Goal: Information Seeking & Learning: Learn about a topic

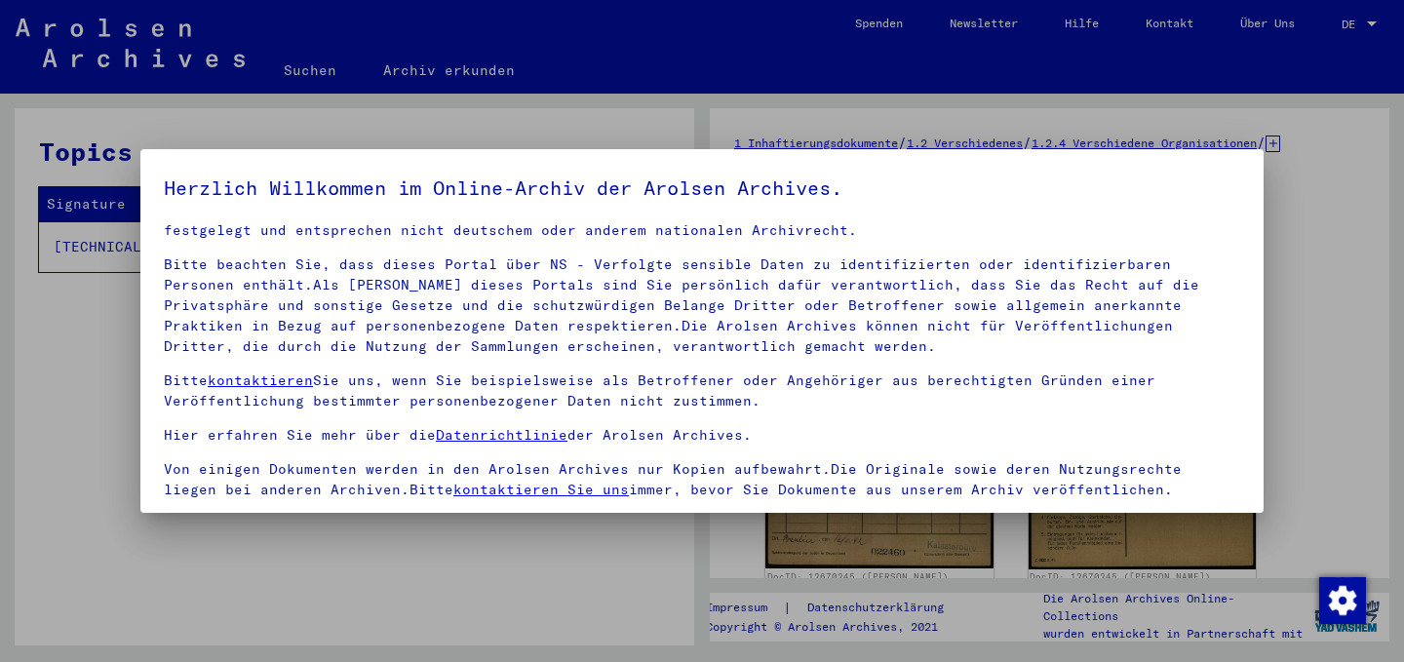
scroll to position [164, 0]
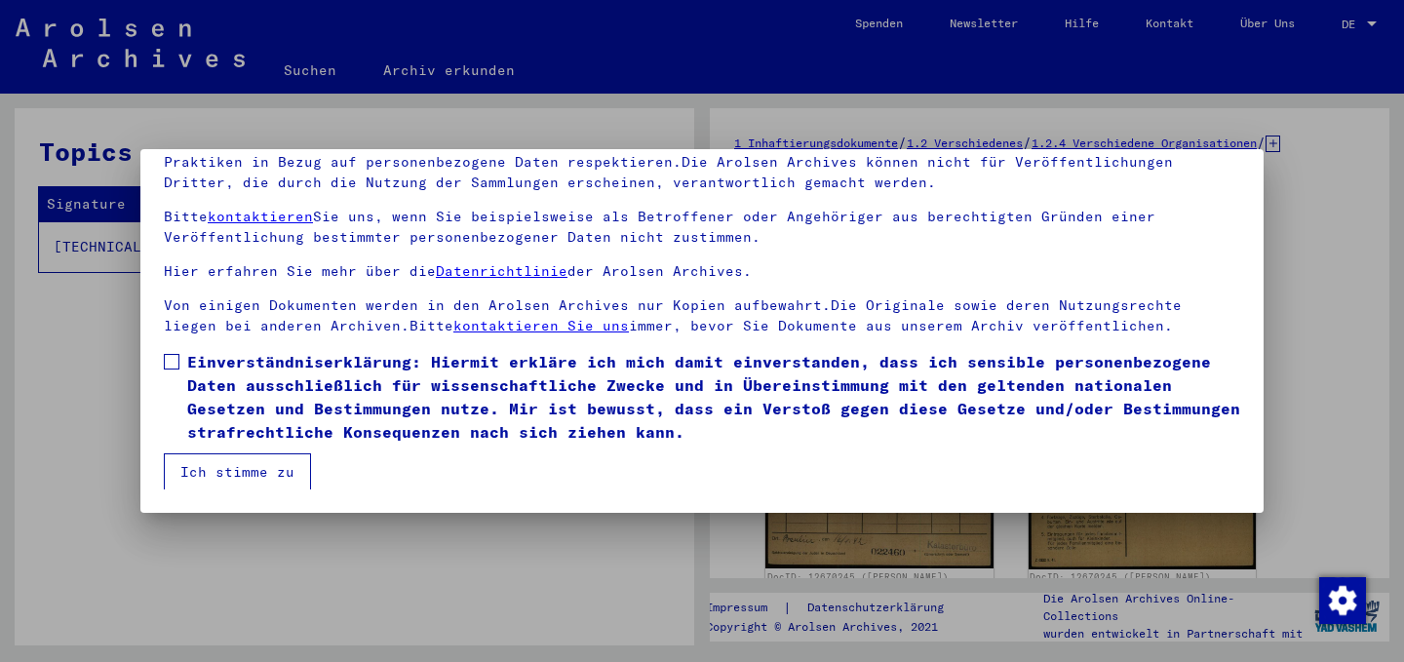
click at [324, 548] on div at bounding box center [702, 331] width 1404 height 662
click at [176, 378] on label "Einverständniserklärung: Hiermit erkläre ich mich damit einverstanden, dass ich…" at bounding box center [702, 397] width 1076 height 94
click at [221, 475] on button "Ich stimme zu" at bounding box center [237, 471] width 147 height 37
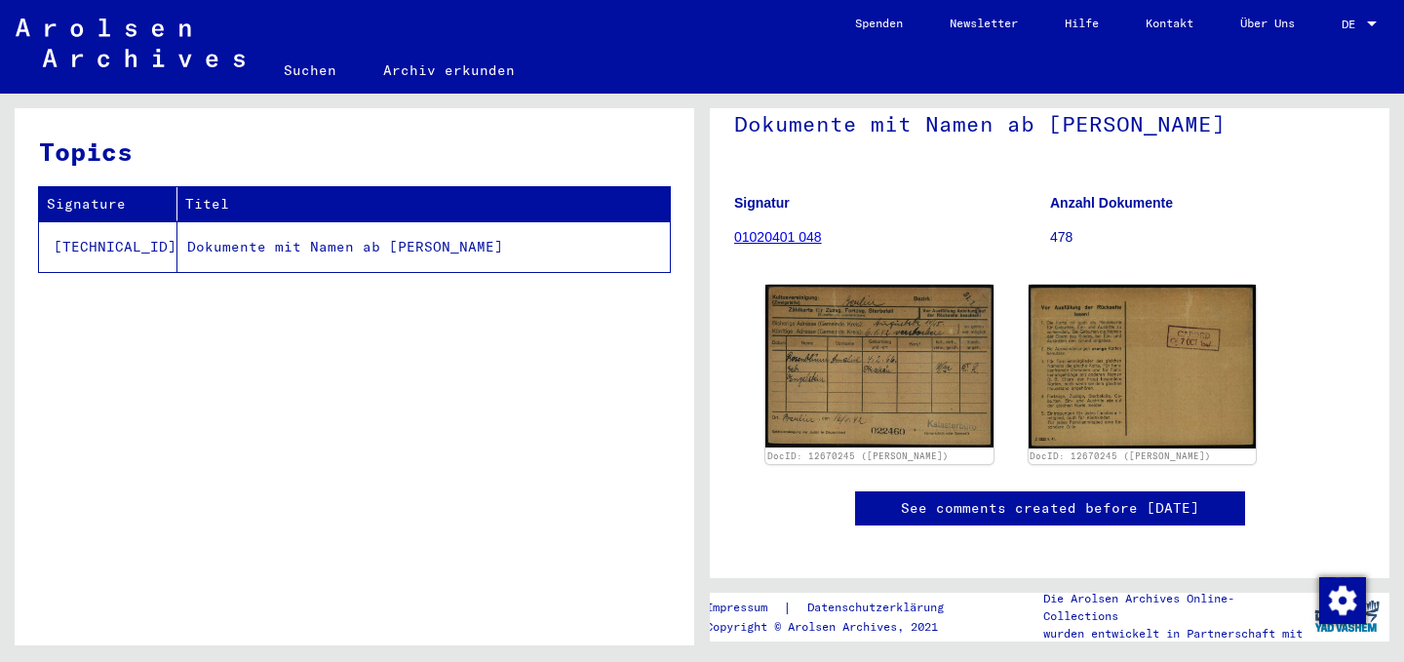
scroll to position [110, 0]
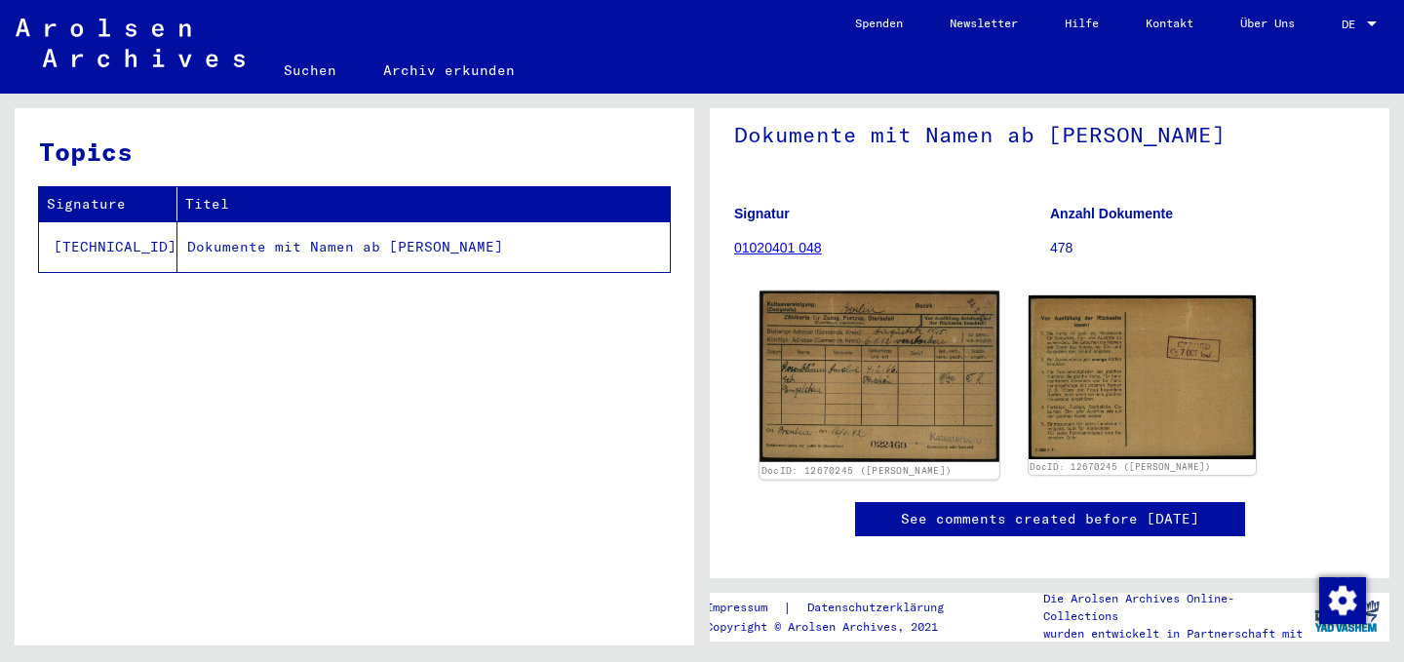
click at [859, 414] on img at bounding box center [878, 376] width 239 height 171
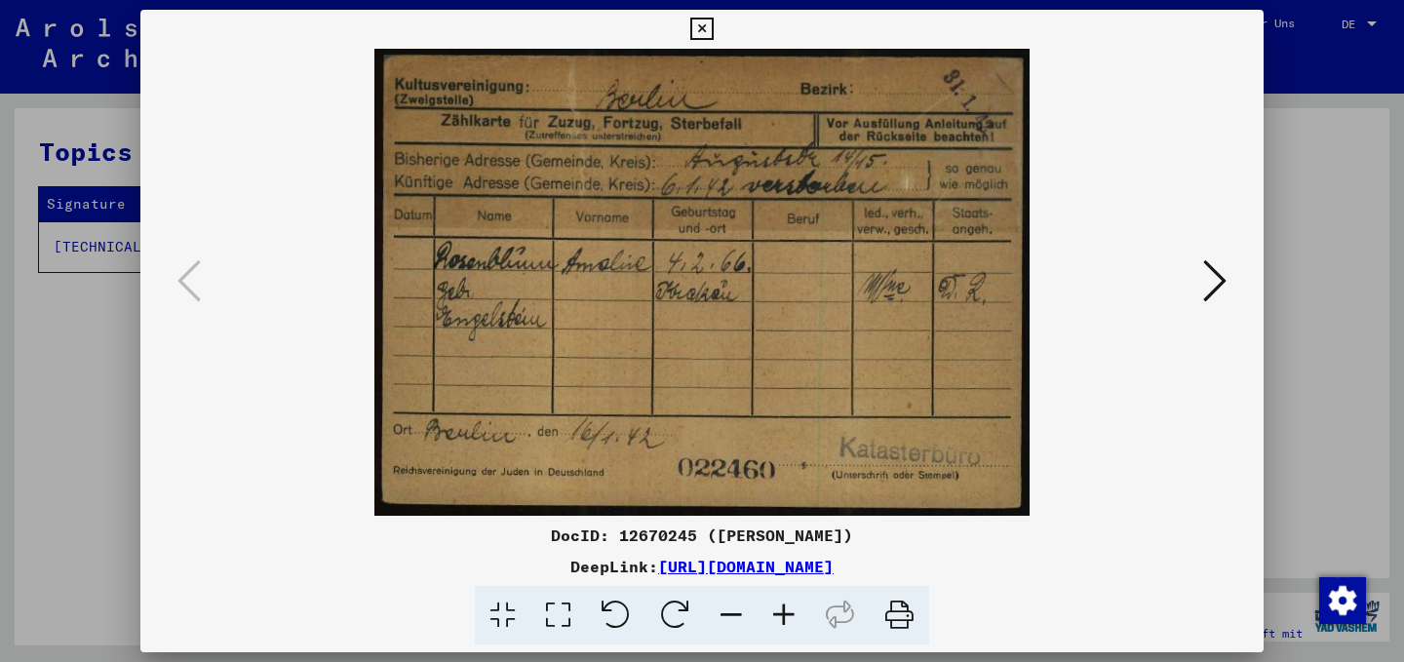
click at [110, 430] on div at bounding box center [702, 331] width 1404 height 662
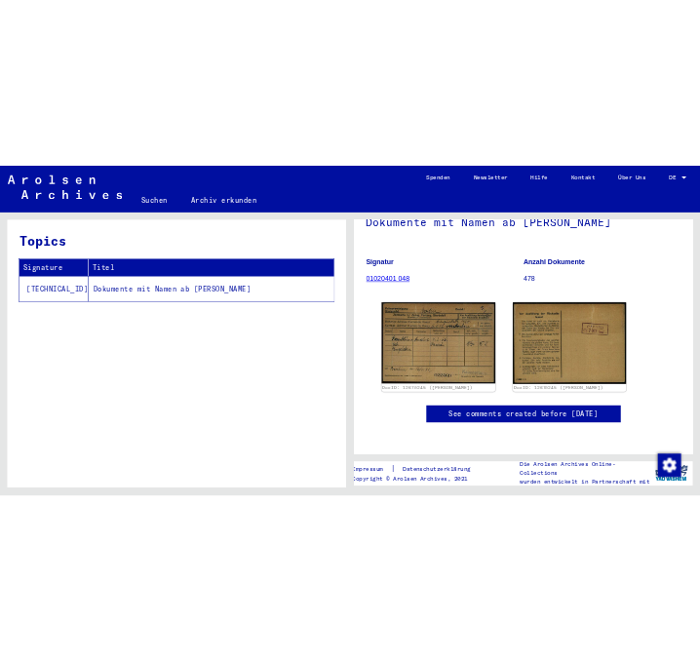
scroll to position [233, 0]
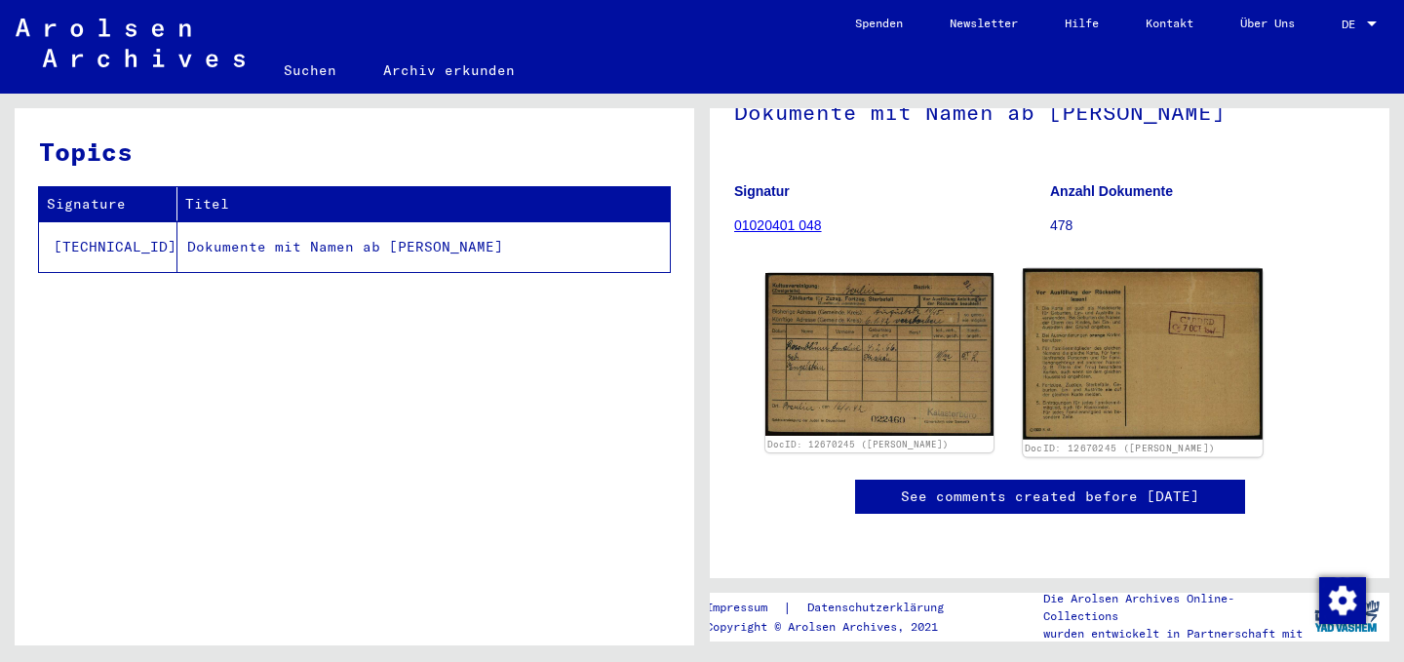
click at [1067, 273] on img at bounding box center [1142, 355] width 239 height 172
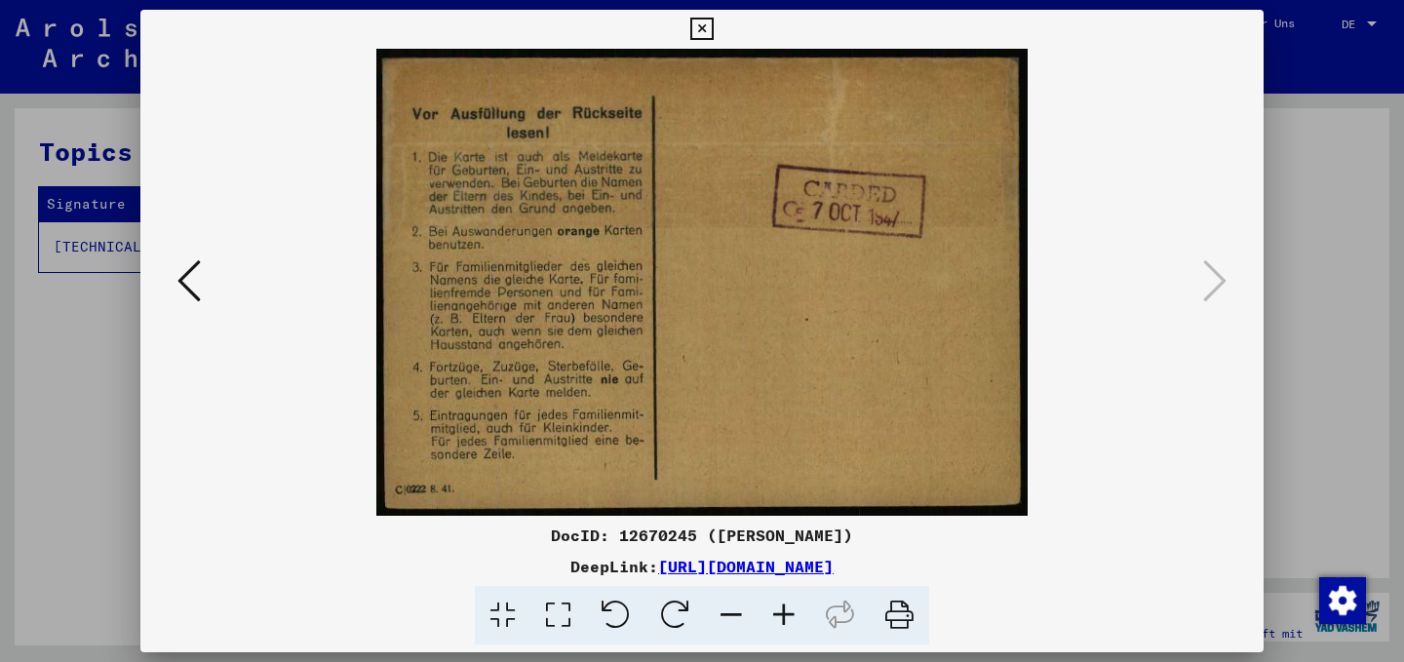
click at [187, 279] on icon at bounding box center [188, 280] width 23 height 47
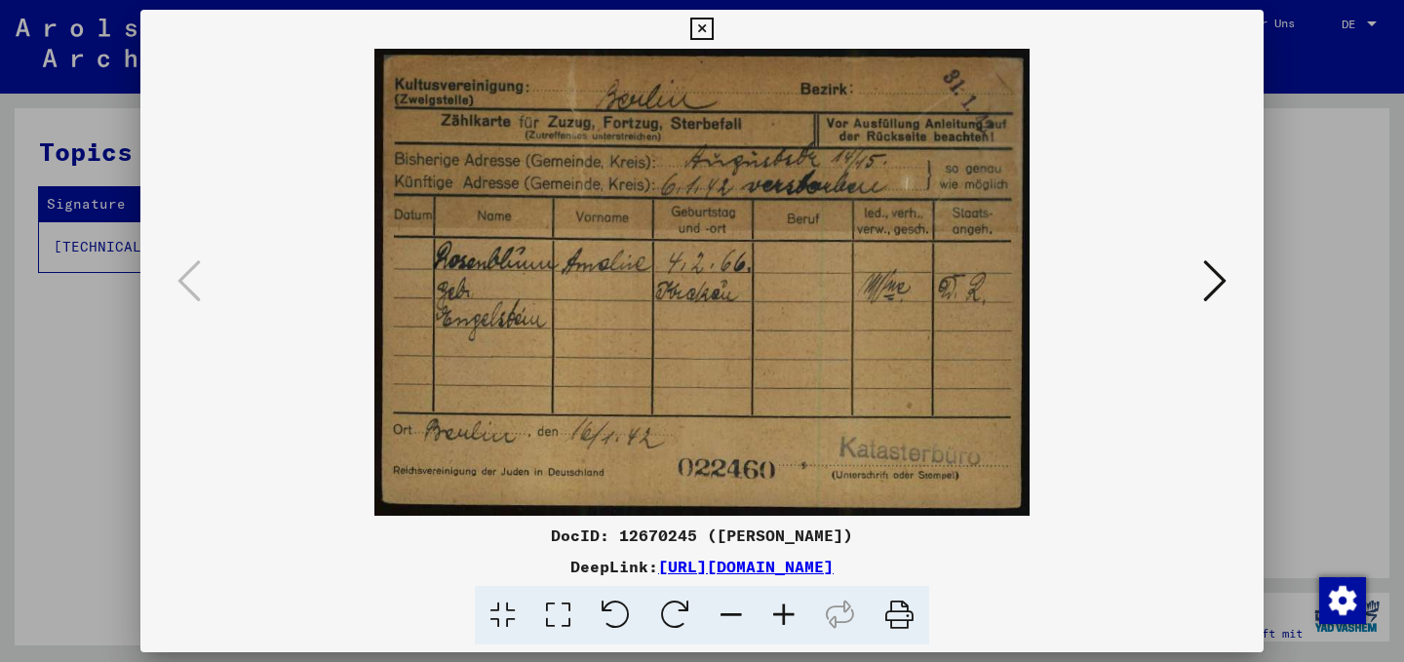
click at [77, 395] on div at bounding box center [702, 331] width 1404 height 662
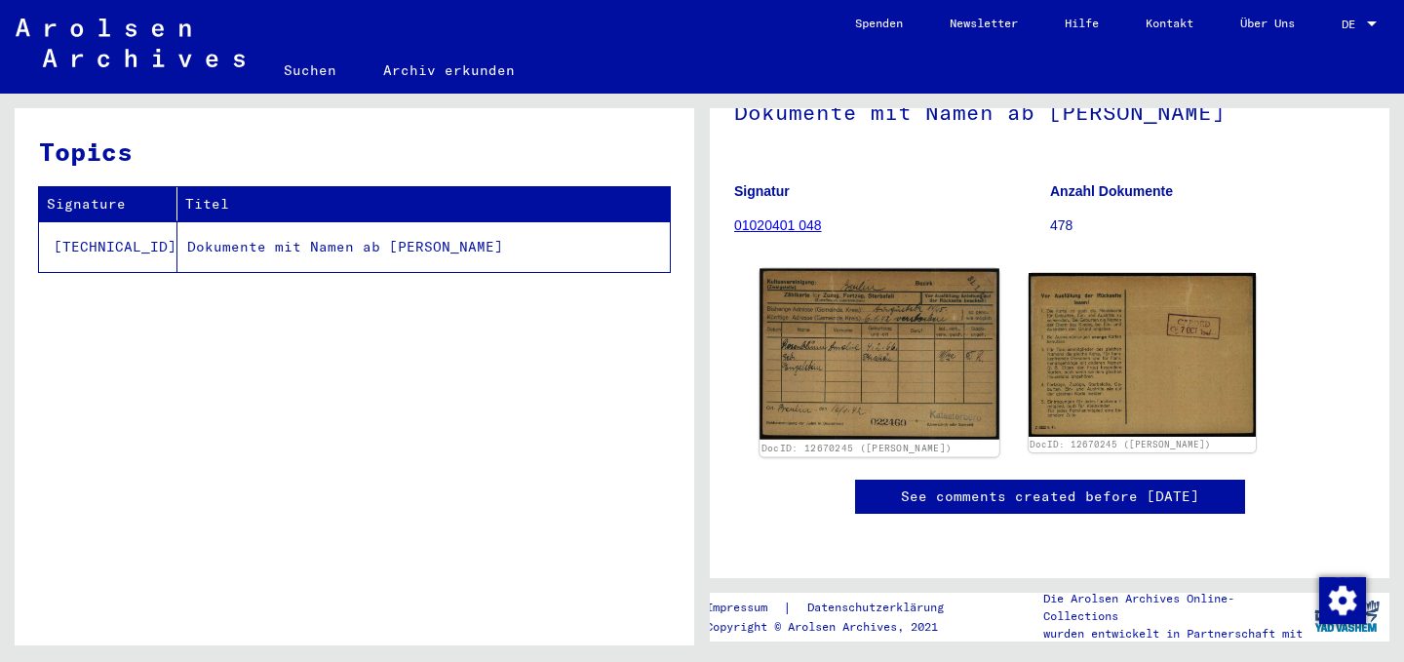
click at [947, 269] on img at bounding box center [878, 354] width 239 height 171
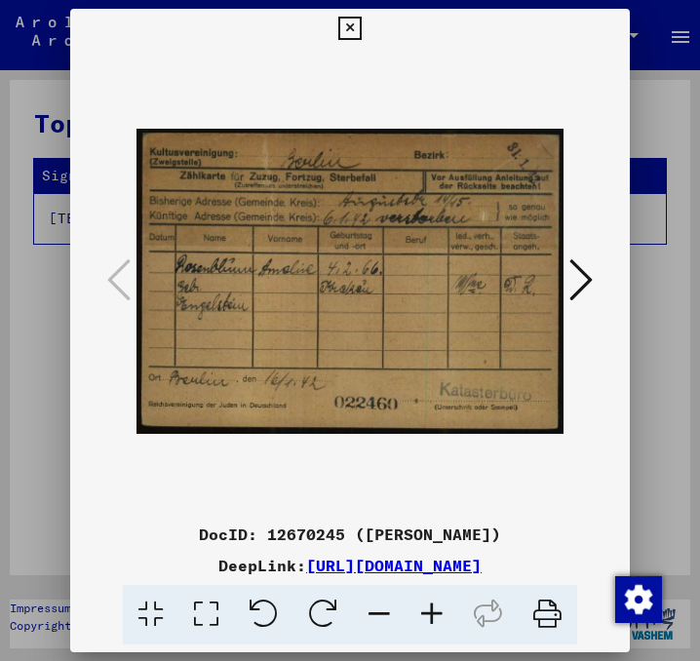
click at [574, 278] on icon at bounding box center [580, 279] width 23 height 47
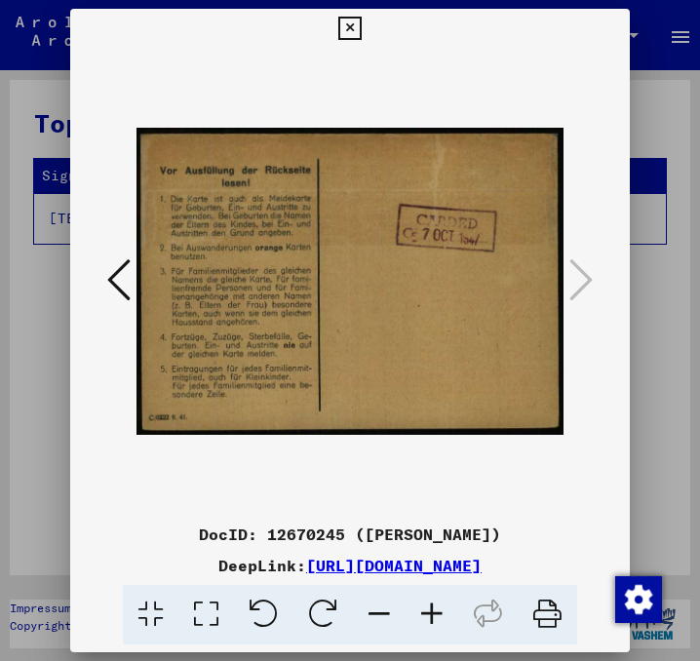
click at [120, 256] on icon at bounding box center [118, 279] width 23 height 47
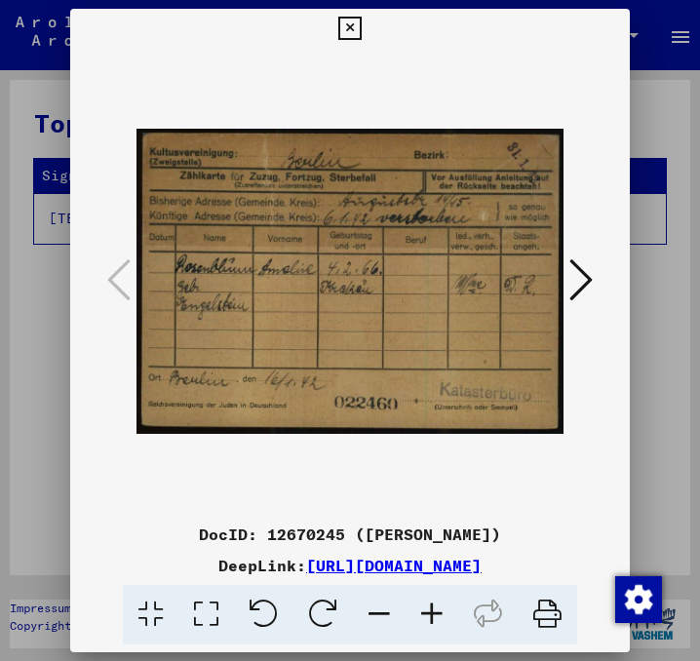
click at [46, 351] on div at bounding box center [350, 330] width 700 height 661
